Goal: Transaction & Acquisition: Purchase product/service

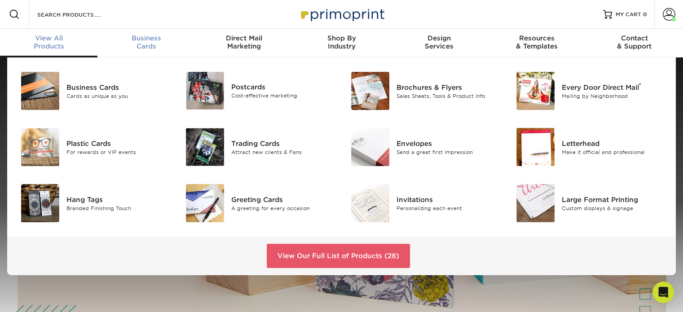
click at [141, 41] on span "Business" at bounding box center [145, 38] width 97 height 8
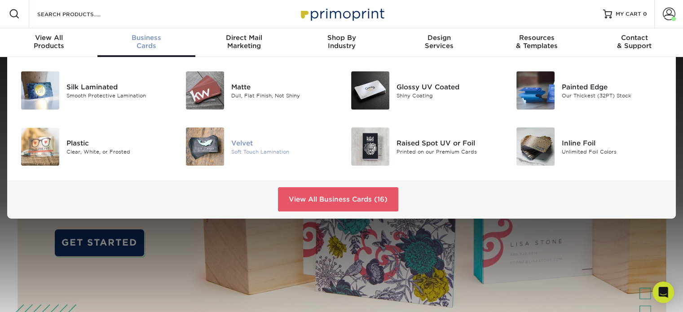
click at [244, 141] on div "Velvet" at bounding box center [282, 143] width 103 height 10
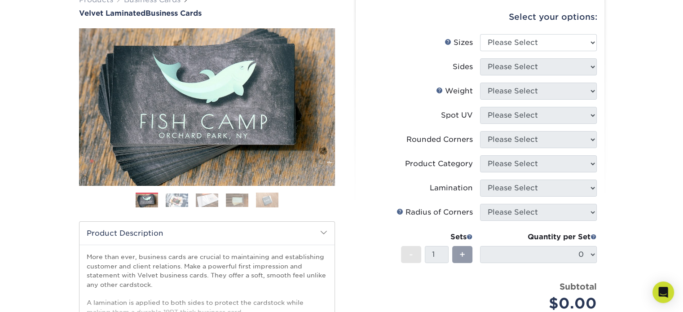
scroll to position [90, 0]
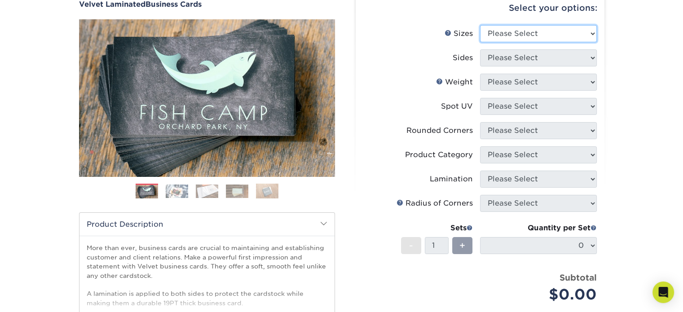
click at [586, 35] on select "Please Select 1.5" x 3.5" - Mini 1.75" x 3.5" - Mini 2" x 2" - Square 2" x 3" -…" at bounding box center [538, 33] width 117 height 17
select select "2.00x3.50"
click at [480, 25] on select "Please Select 1.5" x 3.5" - Mini 1.75" x 3.5" - Mini 2" x 2" - Square 2" x 3" -…" at bounding box center [538, 33] width 117 height 17
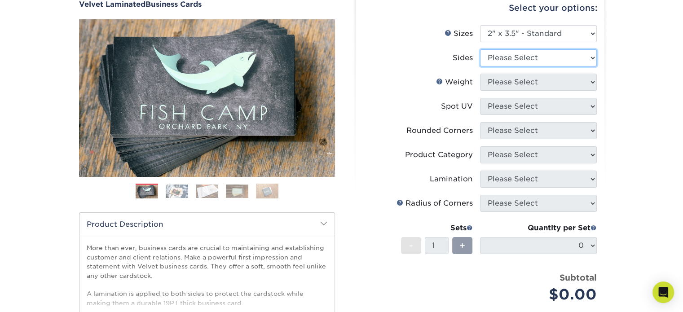
click at [577, 56] on select "Please Select Print Both Sides Print Front Only" at bounding box center [538, 57] width 117 height 17
select select "13abbda7-1d64-4f25-8bb2-c179b224825d"
click at [480, 49] on select "Please Select Print Both Sides Print Front Only" at bounding box center [538, 57] width 117 height 17
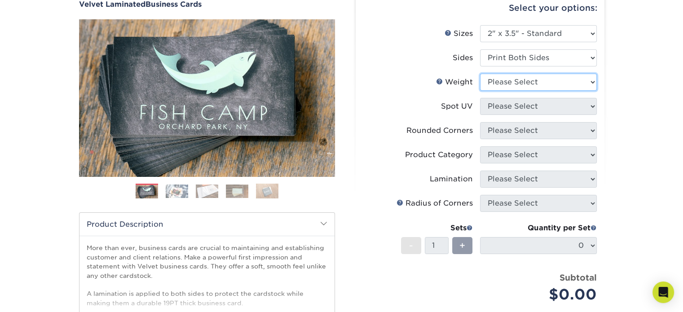
click at [554, 78] on select "Please Select 16PT" at bounding box center [538, 82] width 117 height 17
select select "16PT"
click at [480, 74] on select "Please Select 16PT" at bounding box center [538, 82] width 117 height 17
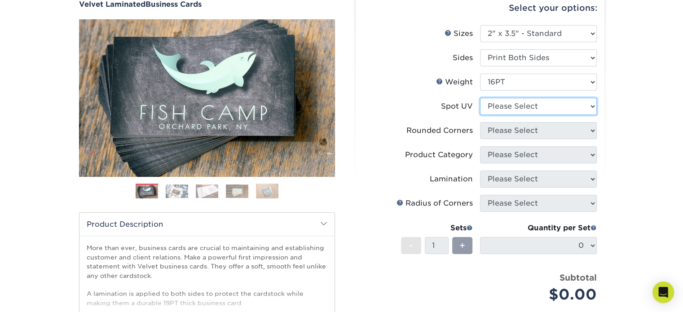
click at [548, 108] on select "Please Select No Spot UV Front and Back (Both Sides) Front Only Back Only" at bounding box center [538, 106] width 117 height 17
select select "3"
click at [480, 98] on select "Please Select No Spot UV Front and Back (Both Sides) Front Only Back Only" at bounding box center [538, 106] width 117 height 17
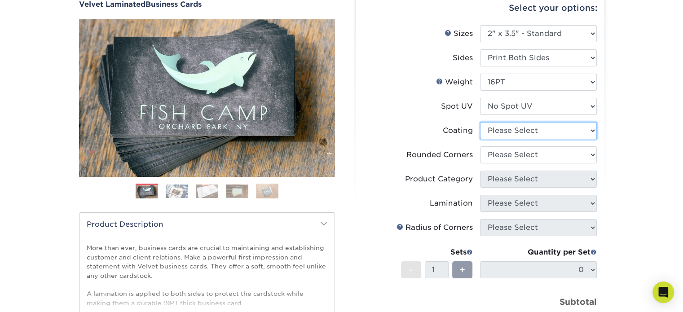
click at [550, 132] on select at bounding box center [538, 130] width 117 height 17
select select "3e7618de-abca-4bda-9f97-8b9129e913d8"
click at [480, 122] on select at bounding box center [538, 130] width 117 height 17
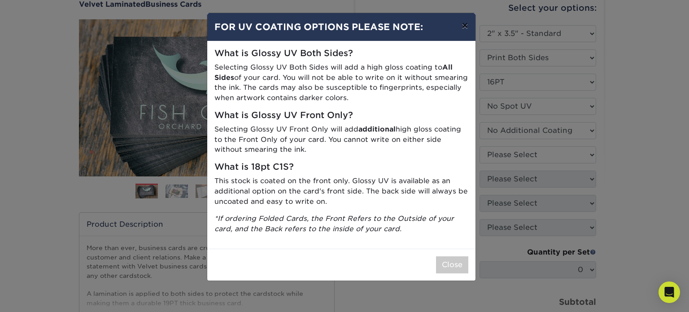
click at [470, 26] on button "×" at bounding box center [465, 25] width 21 height 25
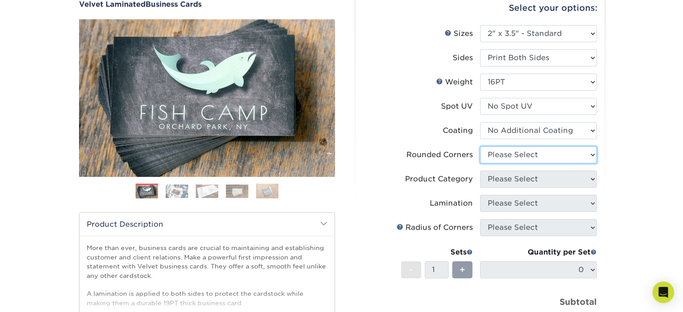
click at [553, 154] on select "Please Select Yes - Round 2 Corners Yes - Round 4 Corners No" at bounding box center [538, 154] width 117 height 17
select select "0"
click at [480, 146] on select "Please Select Yes - Round 2 Corners Yes - Round 4 Corners No" at bounding box center [538, 154] width 117 height 17
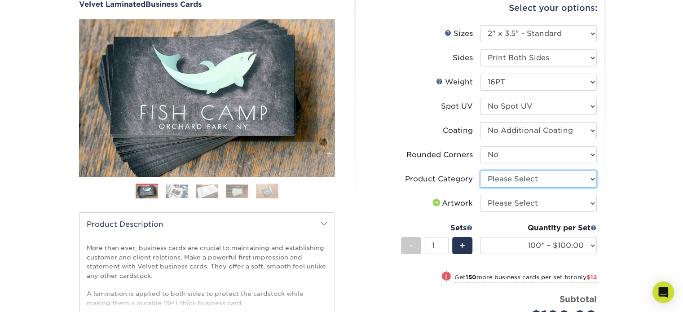
click at [587, 182] on select "Please Select Business Cards" at bounding box center [538, 179] width 117 height 17
select select "3b5148f1-0588-4f88-a218-97bcfdce65c1"
click at [480, 171] on select "Please Select Business Cards" at bounding box center [538, 179] width 117 height 17
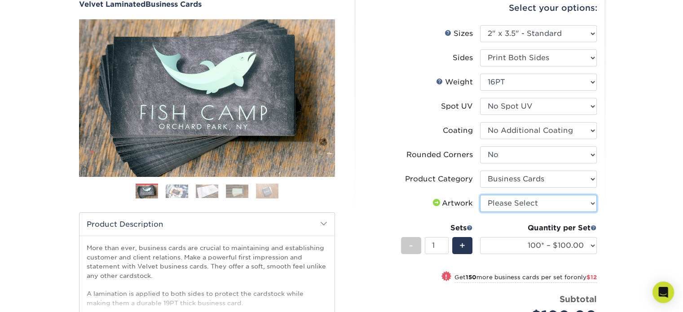
click at [571, 207] on select "Please Select I will upload files I need a design - $100" at bounding box center [538, 203] width 117 height 17
select select "upload"
click at [480, 195] on select "Please Select I will upload files I need a design - $100" at bounding box center [538, 203] width 117 height 17
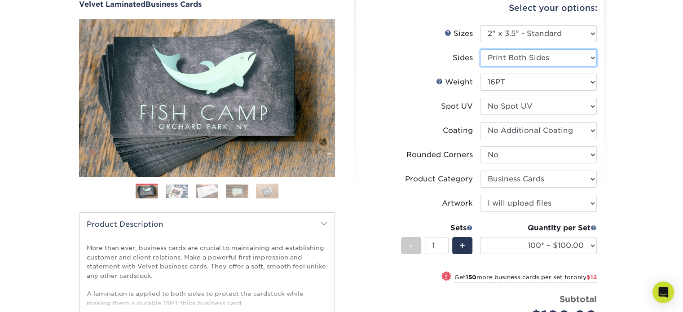
click at [533, 57] on select "Please Select Print Both Sides Print Front Only" at bounding box center [538, 57] width 117 height 17
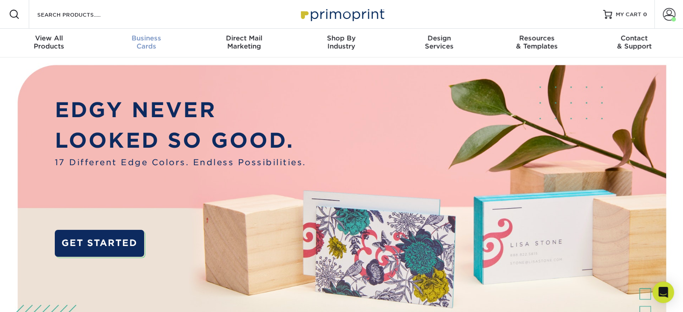
click at [154, 43] on div "Business Cards" at bounding box center [145, 42] width 97 height 16
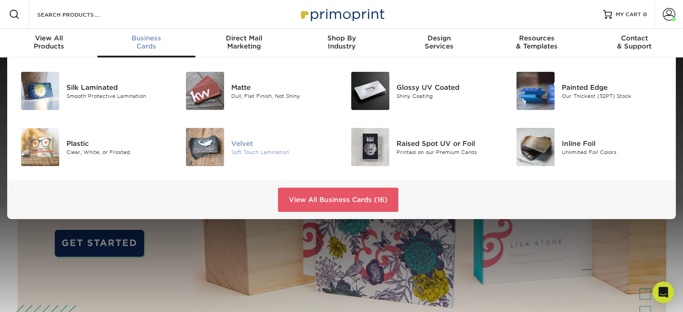
click at [245, 149] on div "Soft Touch Lamination" at bounding box center [282, 152] width 103 height 8
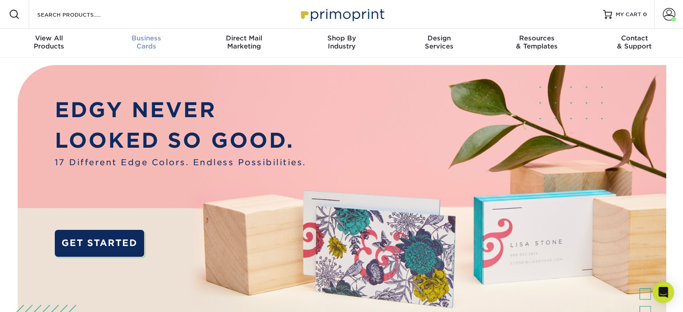
scroll to position [0, 0]
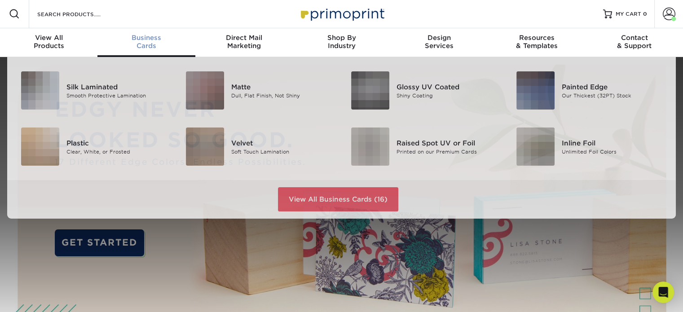
click at [150, 44] on div "Business Cards" at bounding box center [145, 42] width 97 height 16
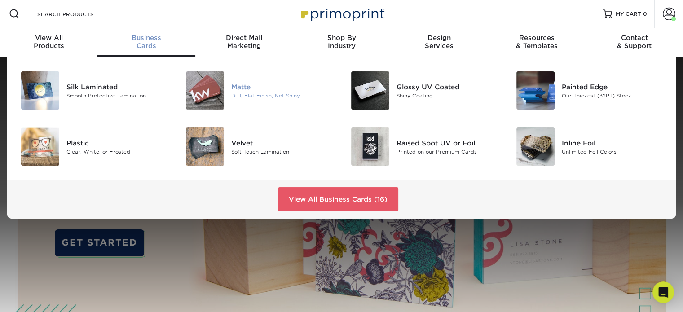
click at [253, 88] on div "Matte" at bounding box center [282, 87] width 103 height 10
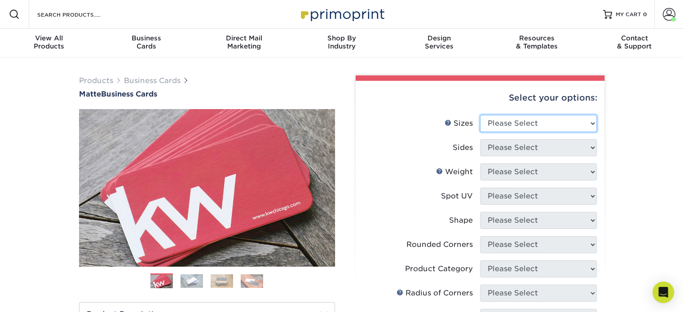
click at [556, 125] on select "Please Select 1.5" x 3.5" - Mini 1.75" x 3.5" - Mini 2" x 2" - Square 2" x 3" -…" at bounding box center [538, 123] width 117 height 17
select select "2.00x3.50"
click at [480, 115] on select "Please Select 1.5" x 3.5" - Mini 1.75" x 3.5" - Mini 2" x 2" - Square 2" x 3" -…" at bounding box center [538, 123] width 117 height 17
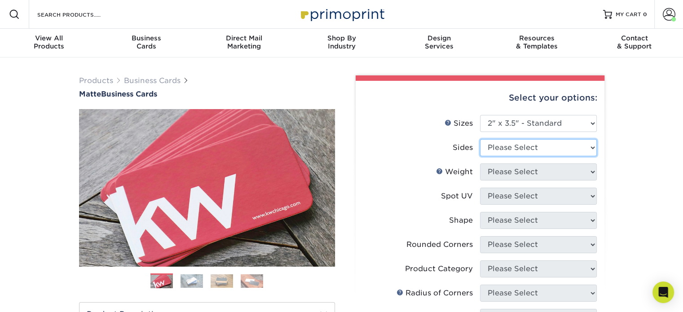
click at [541, 148] on select "Please Select Print Both Sides Print Front Only" at bounding box center [538, 147] width 117 height 17
select select "13abbda7-1d64-4f25-8bb2-c179b224825d"
click at [480, 139] on select "Please Select Print Both Sides Print Front Only" at bounding box center [538, 147] width 117 height 17
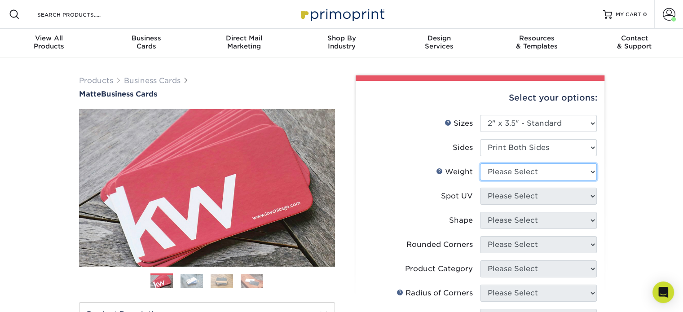
click at [547, 171] on select "Please Select 16PT 14PT" at bounding box center [538, 171] width 117 height 17
select select "16PT"
click at [480, 163] on select "Please Select 16PT 14PT" at bounding box center [538, 171] width 117 height 17
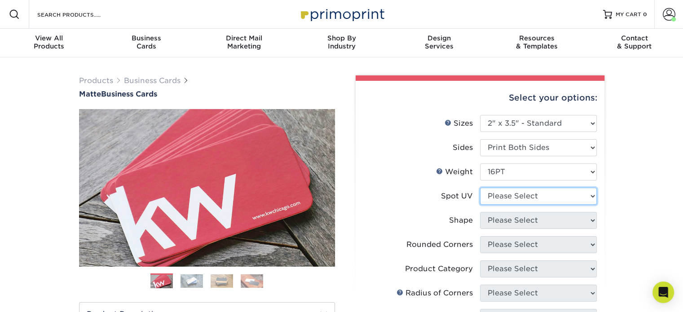
click at [550, 195] on select "Please Select No Spot UV Front and Back (Both Sides) Front Only Back Only" at bounding box center [538, 196] width 117 height 17
select select "3"
click at [480, 188] on select "Please Select No Spot UV Front and Back (Both Sides) Front Only Back Only" at bounding box center [538, 196] width 117 height 17
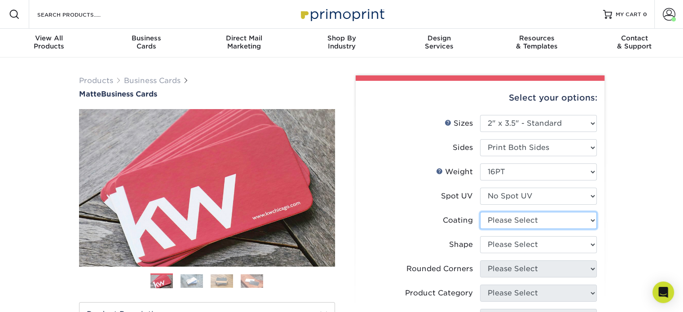
click at [553, 222] on select at bounding box center [538, 220] width 117 height 17
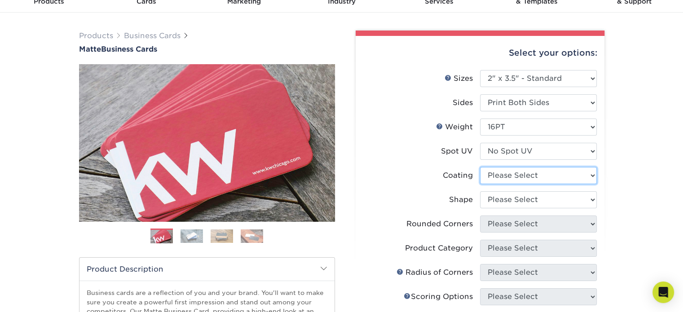
click at [525, 177] on select at bounding box center [538, 175] width 117 height 17
select select "121bb7b5-3b4d-429f-bd8d-bbf80e953313"
click at [480, 167] on select at bounding box center [538, 175] width 117 height 17
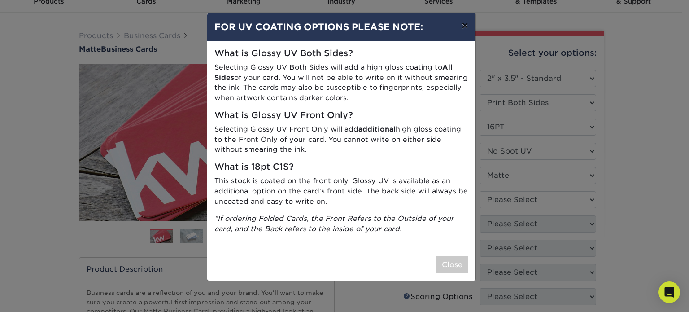
click at [462, 30] on button "×" at bounding box center [465, 25] width 21 height 25
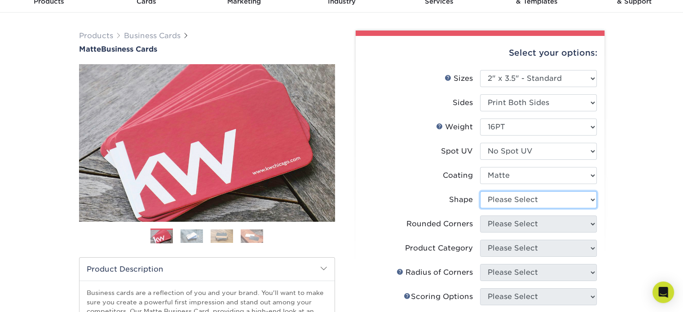
click at [522, 202] on select "Please Select Standard Oval" at bounding box center [538, 199] width 117 height 17
select select "standard"
click at [480, 191] on select "Please Select Standard Oval" at bounding box center [538, 199] width 117 height 17
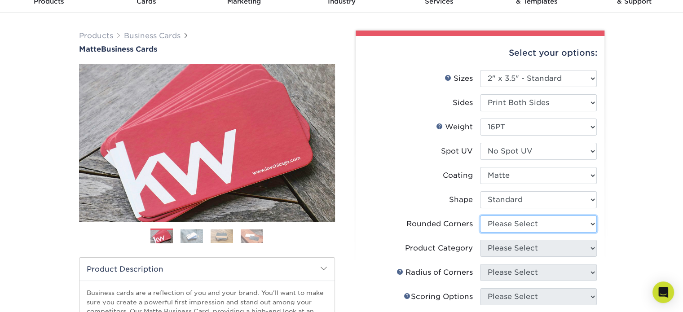
click at [531, 223] on select "Please Select Yes - Round 2 Corners Yes - Round 4 Corners No" at bounding box center [538, 223] width 117 height 17
select select "0"
click at [480, 215] on select "Please Select Yes - Round 2 Corners Yes - Round 4 Corners No" at bounding box center [538, 223] width 117 height 17
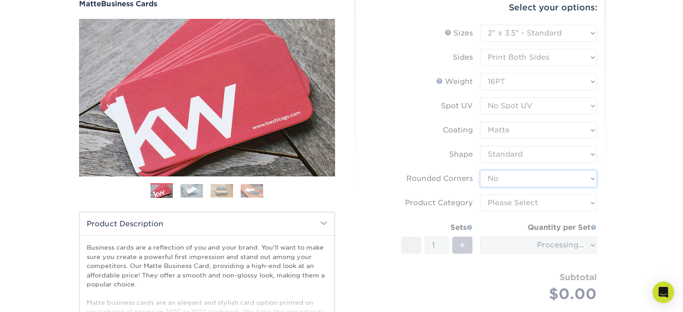
scroll to position [90, 0]
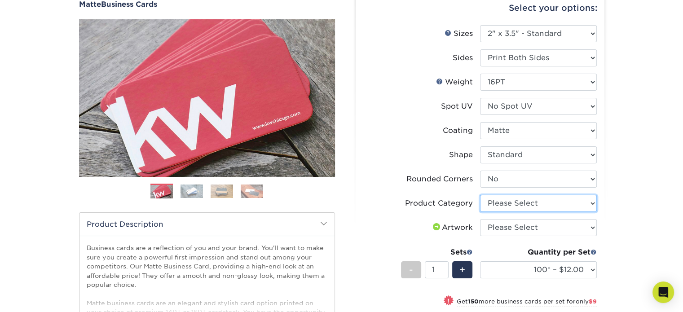
click at [549, 202] on select "Please Select Business Cards" at bounding box center [538, 203] width 117 height 17
select select "3b5148f1-0588-4f88-a218-97bcfdce65c1"
click at [480, 195] on select "Please Select Business Cards" at bounding box center [538, 203] width 117 height 17
click at [557, 224] on select "Please Select I will upload files I need a design - $100" at bounding box center [538, 227] width 117 height 17
select select "upload"
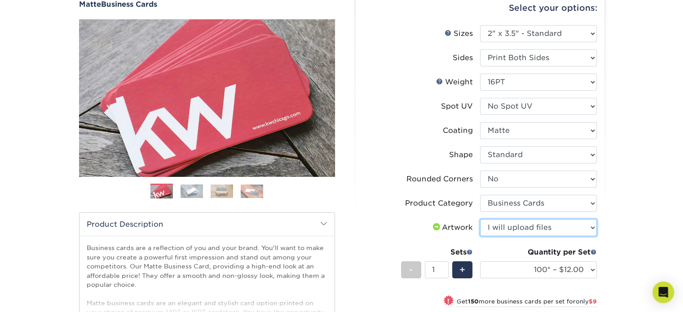
click at [480, 219] on select "Please Select I will upload files I need a design - $100" at bounding box center [538, 227] width 117 height 17
click at [222, 190] on img at bounding box center [221, 190] width 22 height 13
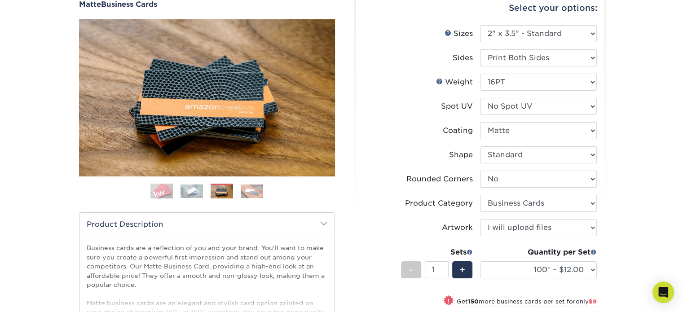
click at [187, 188] on img at bounding box center [191, 190] width 22 height 13
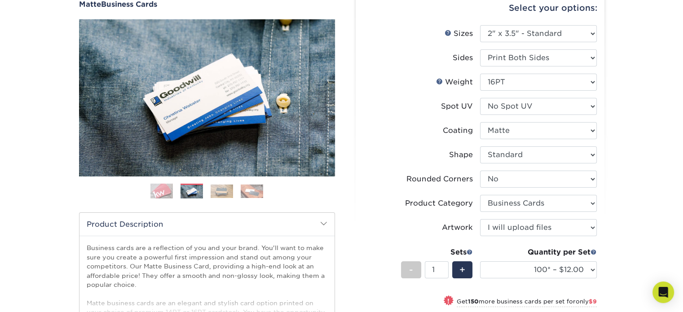
click at [250, 191] on img at bounding box center [252, 190] width 22 height 13
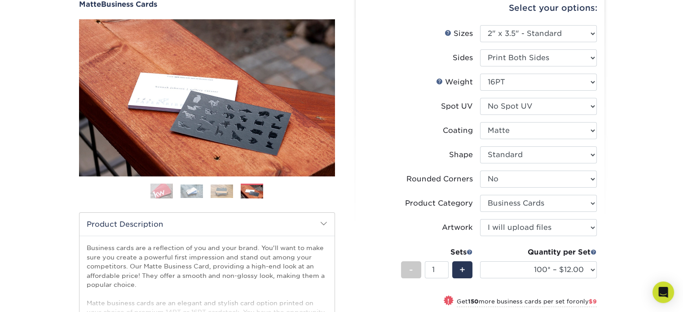
click at [167, 186] on img at bounding box center [161, 191] width 22 height 22
